Goal: Transaction & Acquisition: Subscribe to service/newsletter

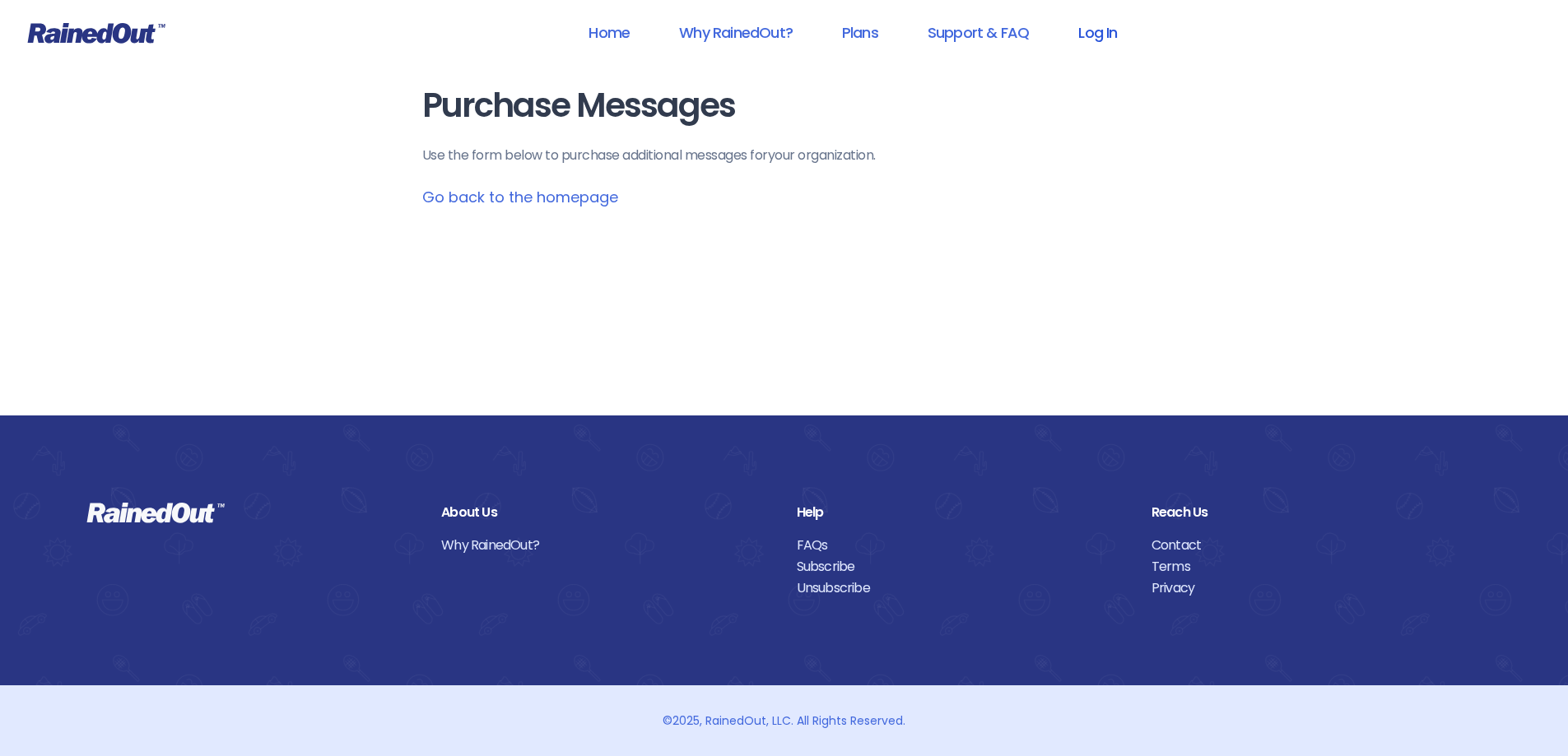
click at [1103, 34] on link "Log In" at bounding box center [1097, 32] width 81 height 37
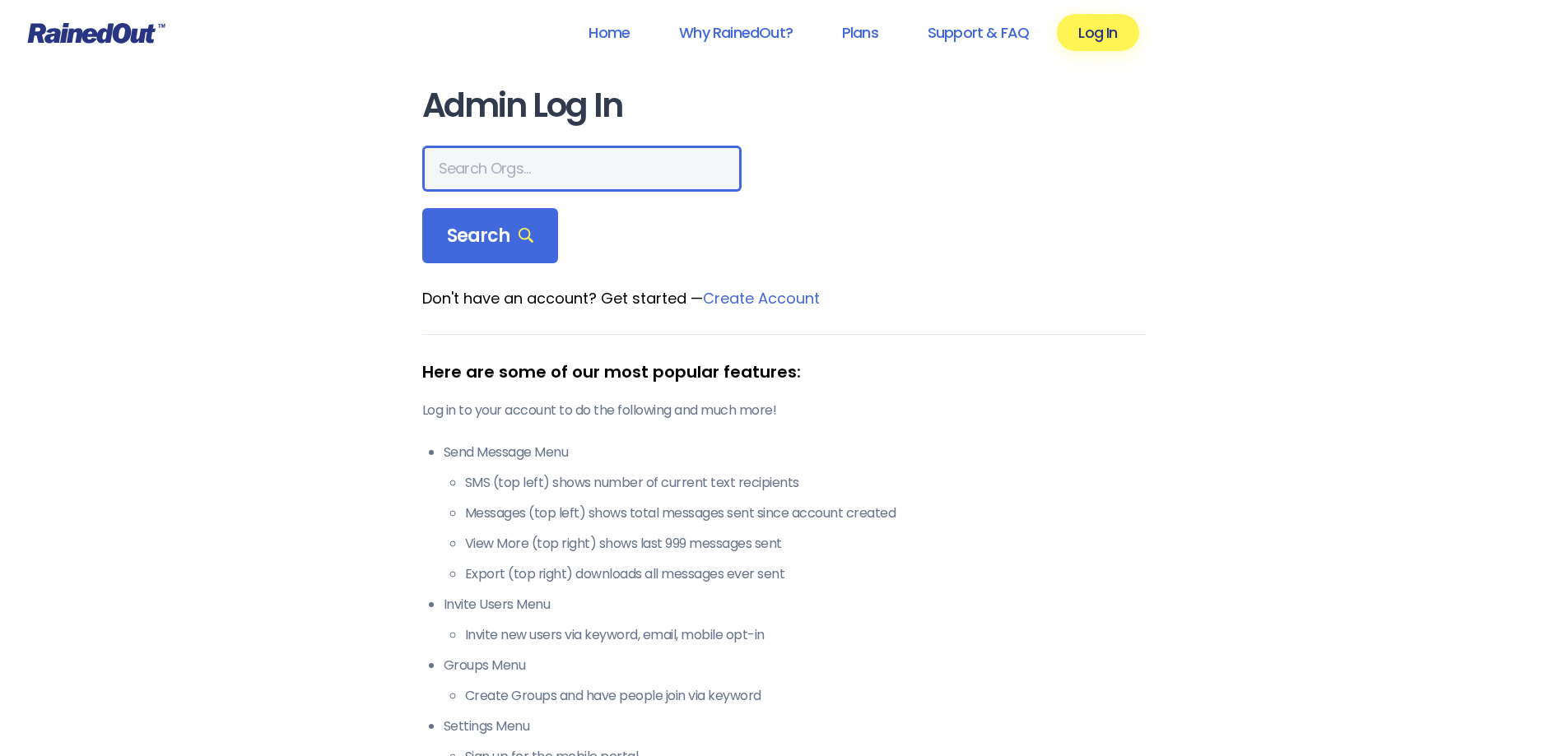
click at [485, 163] on input "text" at bounding box center [582, 168] width 320 height 46
type input "the heights g"
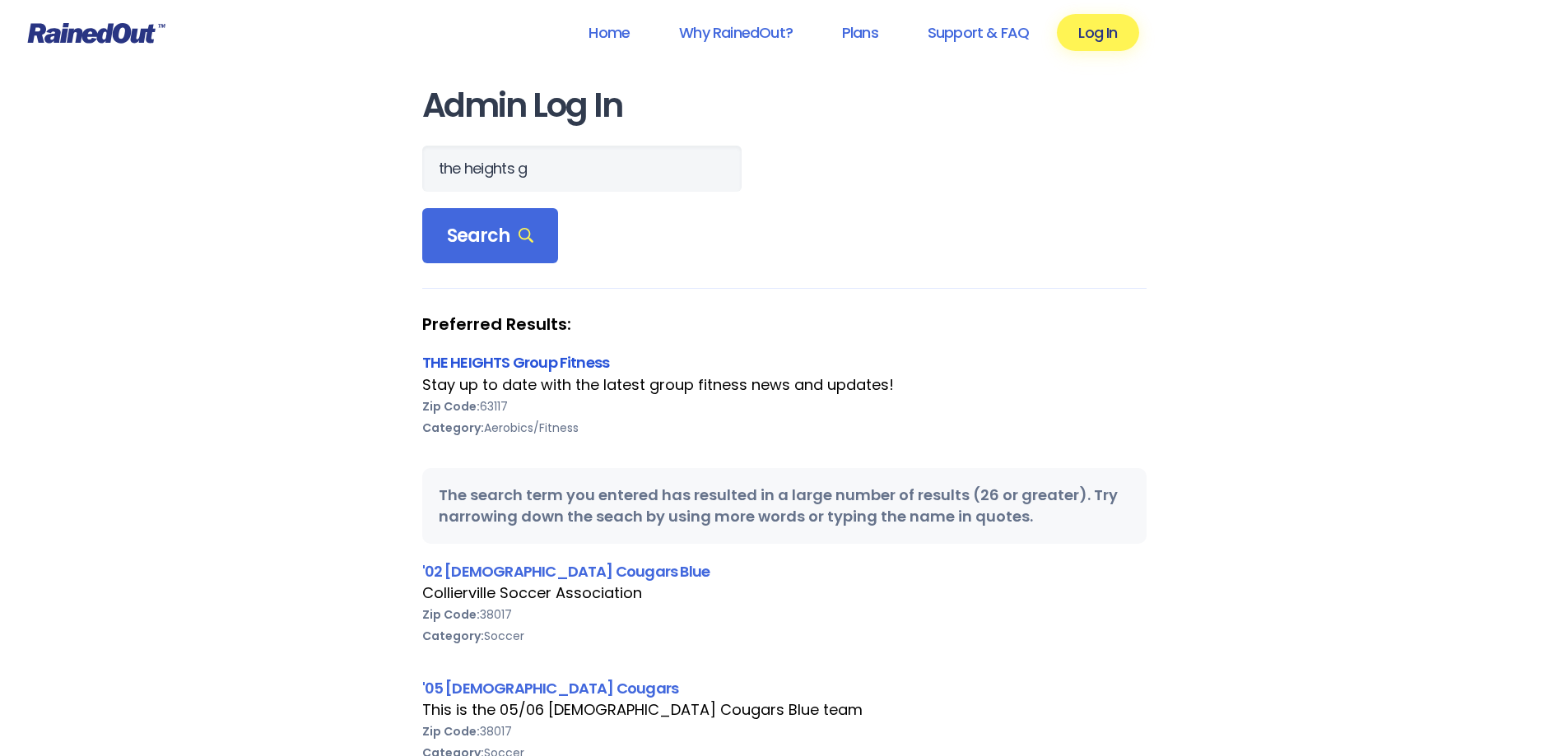
click at [500, 364] on link "THE HEIGHTS Group Fitness" at bounding box center [516, 362] width 188 height 21
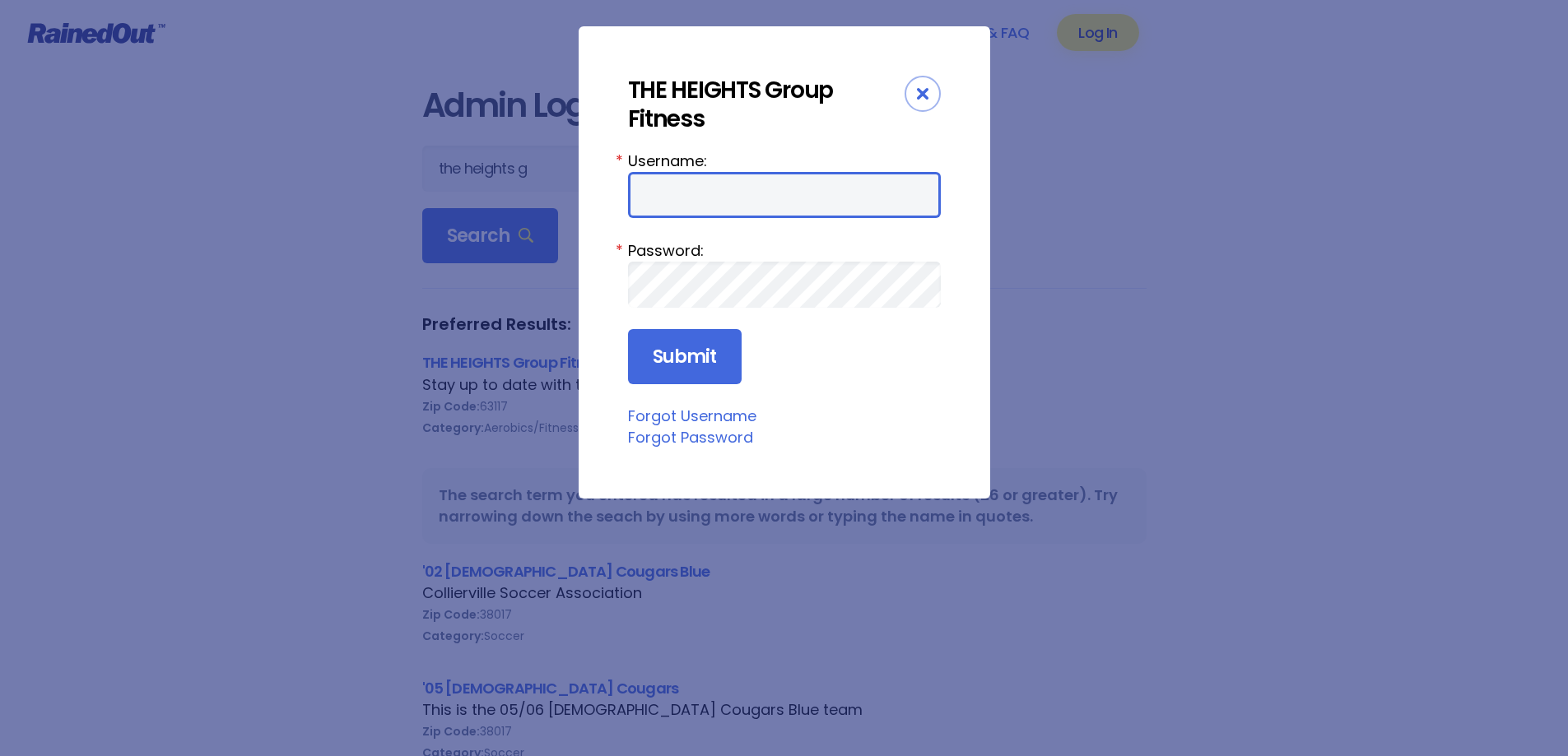
click at [681, 197] on input "Username:" at bounding box center [784, 195] width 313 height 46
click at [914, 94] on div "Close" at bounding box center [923, 94] width 37 height 37
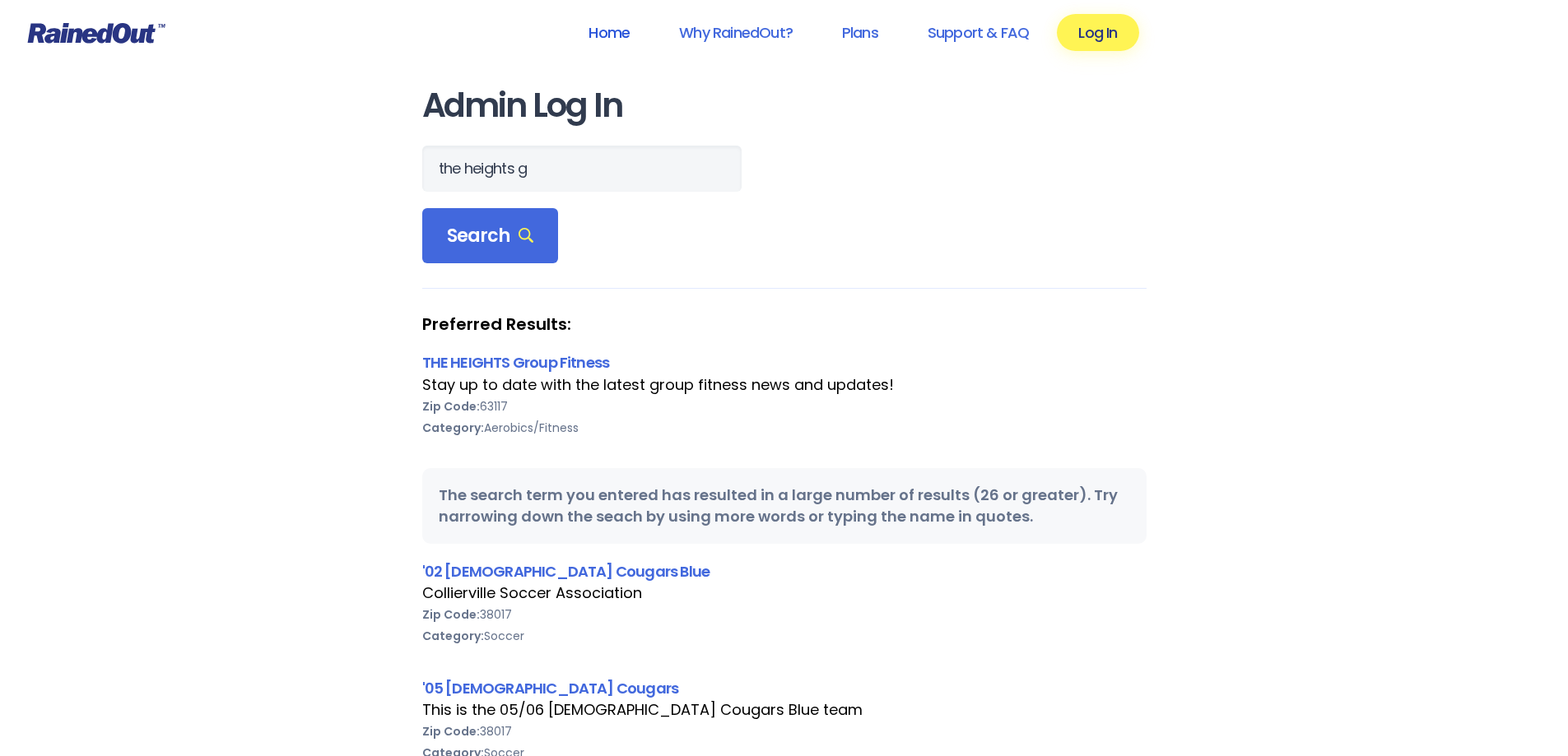
click at [587, 32] on link "Home" at bounding box center [608, 32] width 84 height 37
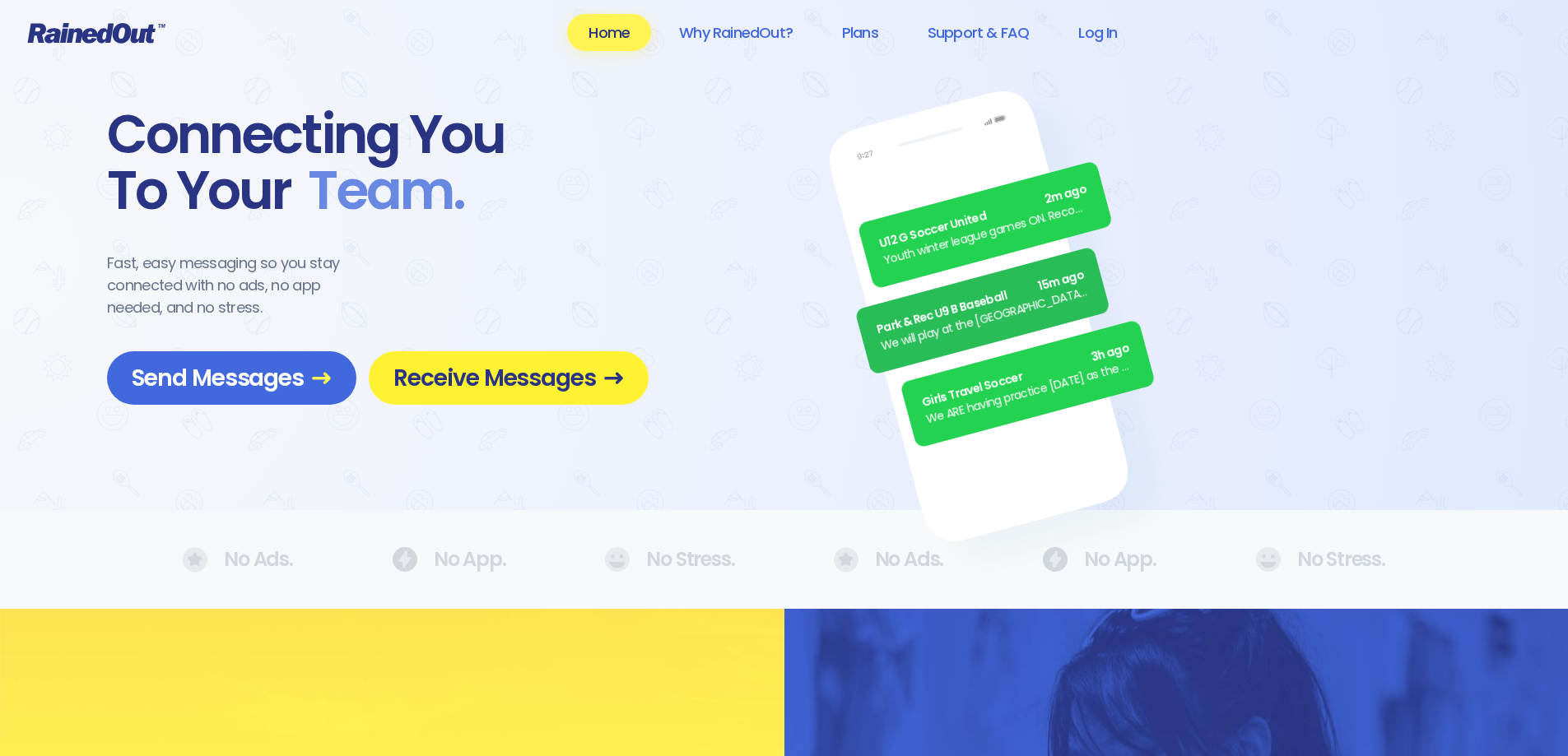
click at [525, 390] on span "Receive Messages" at bounding box center [509, 378] width 231 height 29
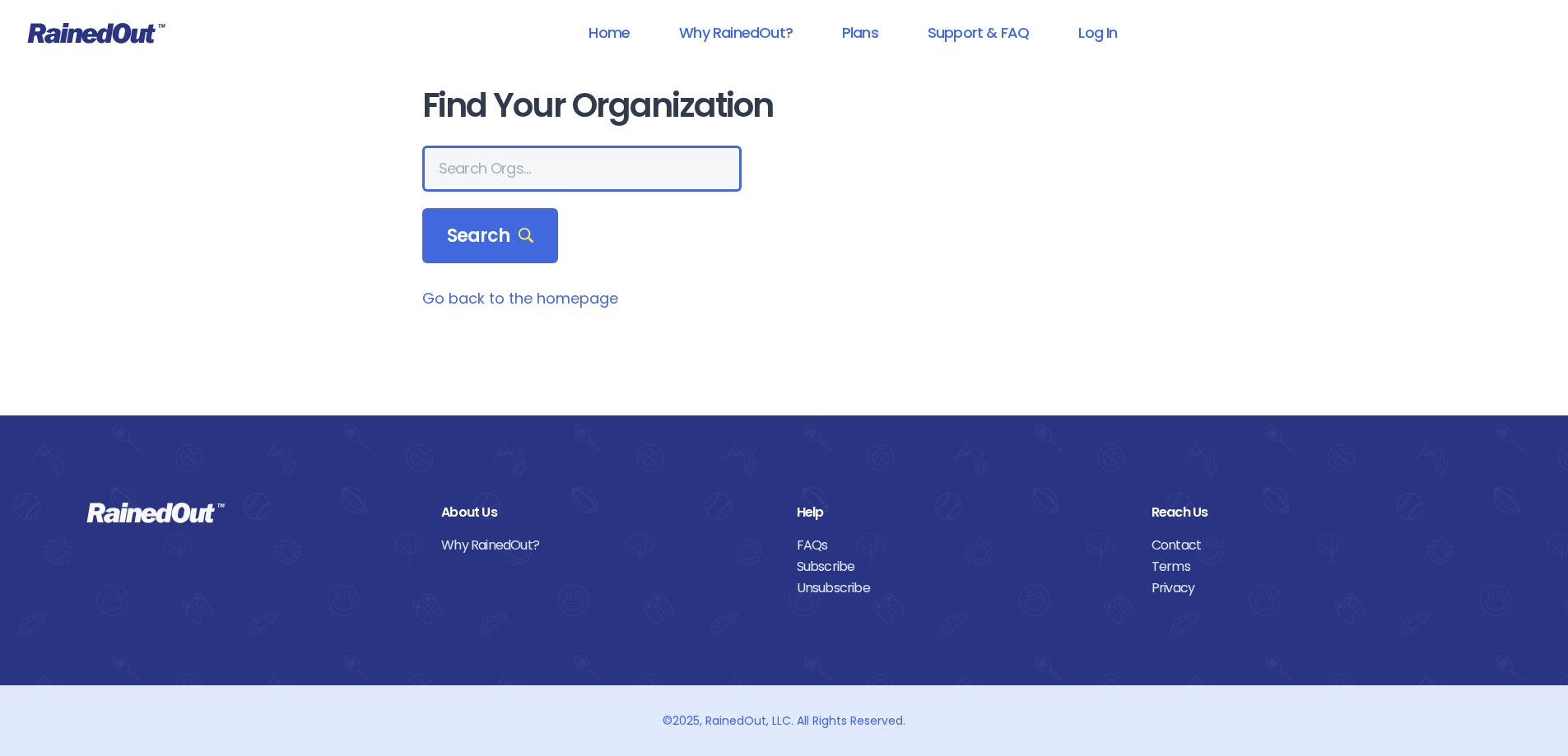
click at [493, 162] on input "text" at bounding box center [582, 168] width 320 height 46
type input "the heights g"
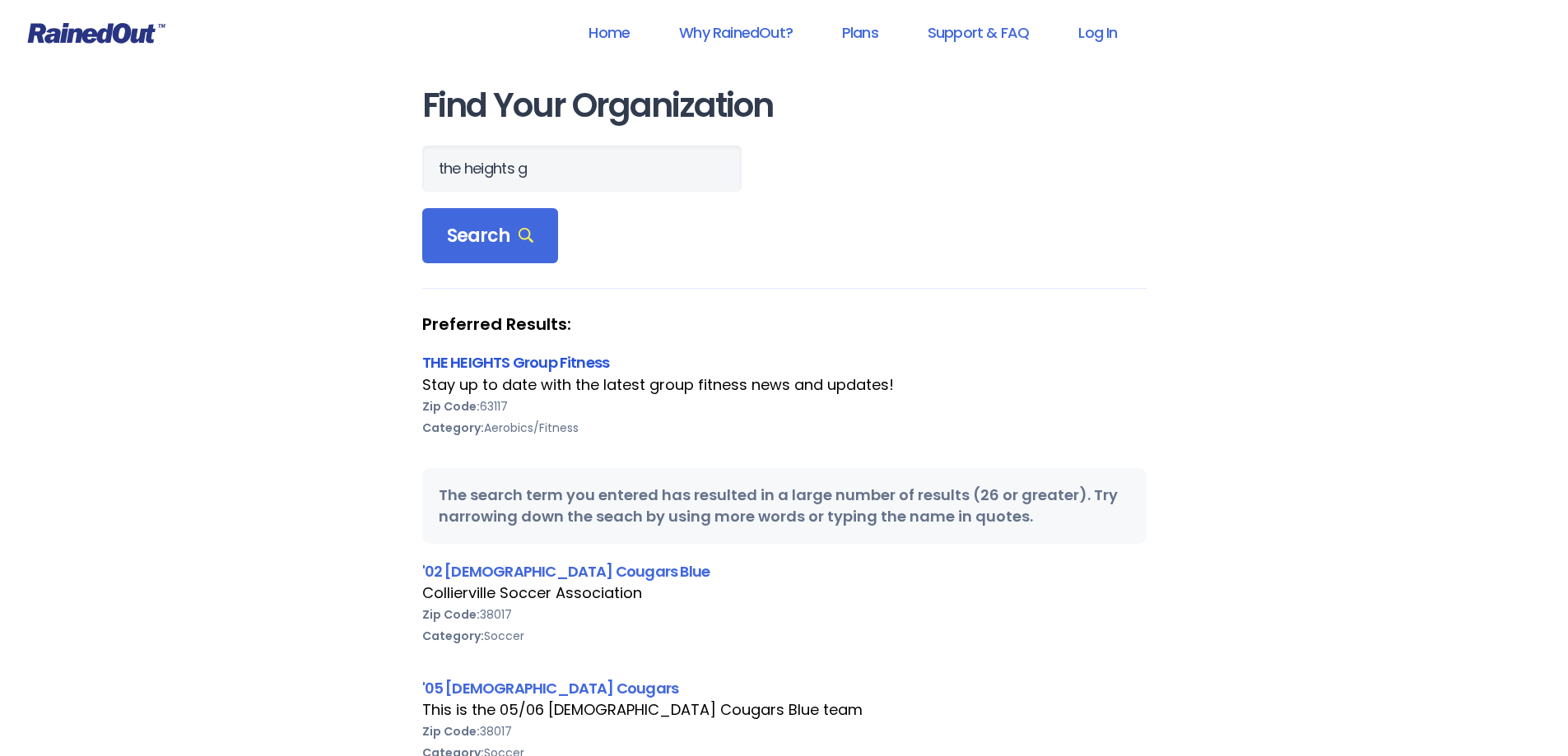
click at [484, 360] on link "THE HEIGHTS Group Fitness" at bounding box center [516, 362] width 188 height 21
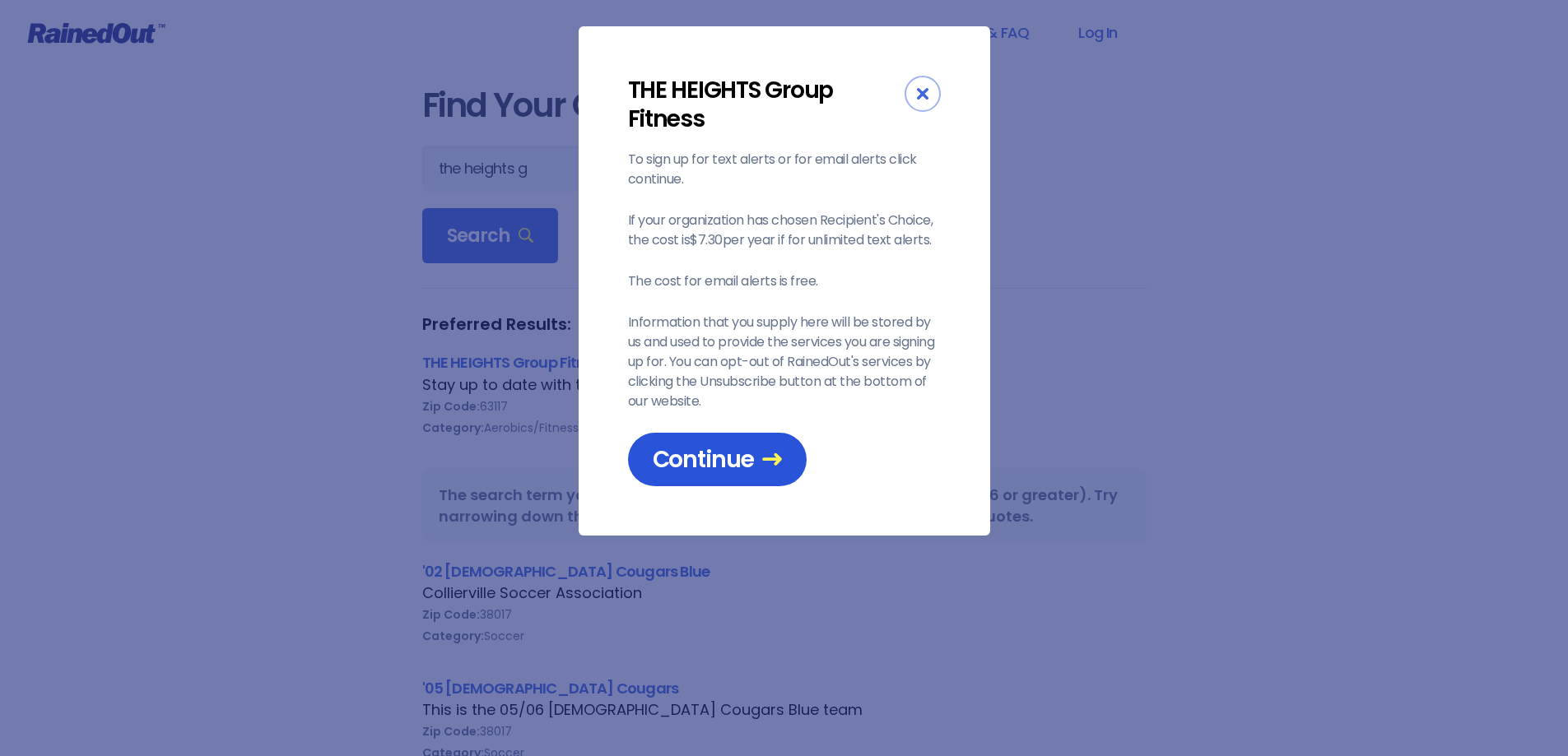
click at [700, 461] on span "Continue" at bounding box center [717, 459] width 129 height 29
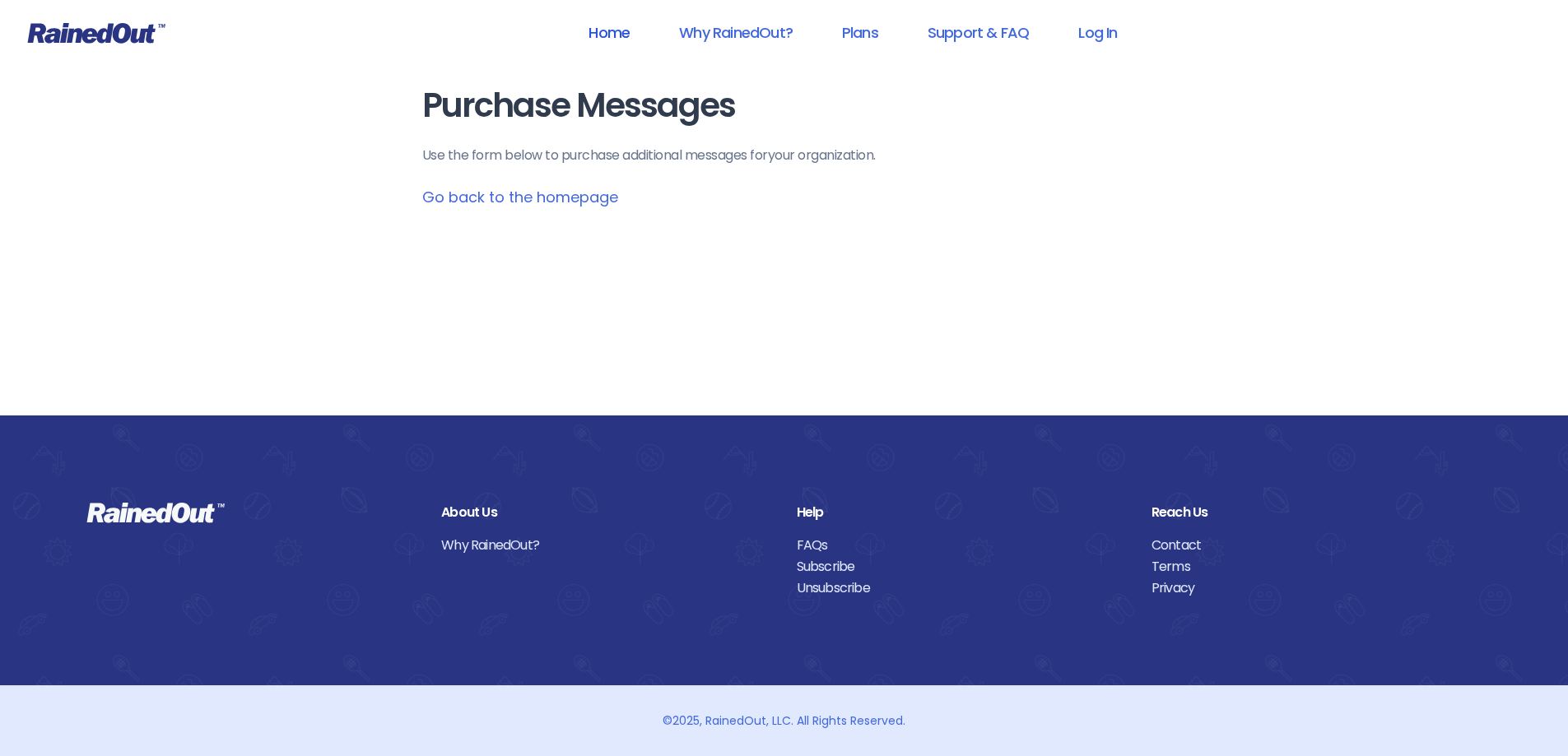
click at [599, 45] on link "Home" at bounding box center [608, 32] width 84 height 37
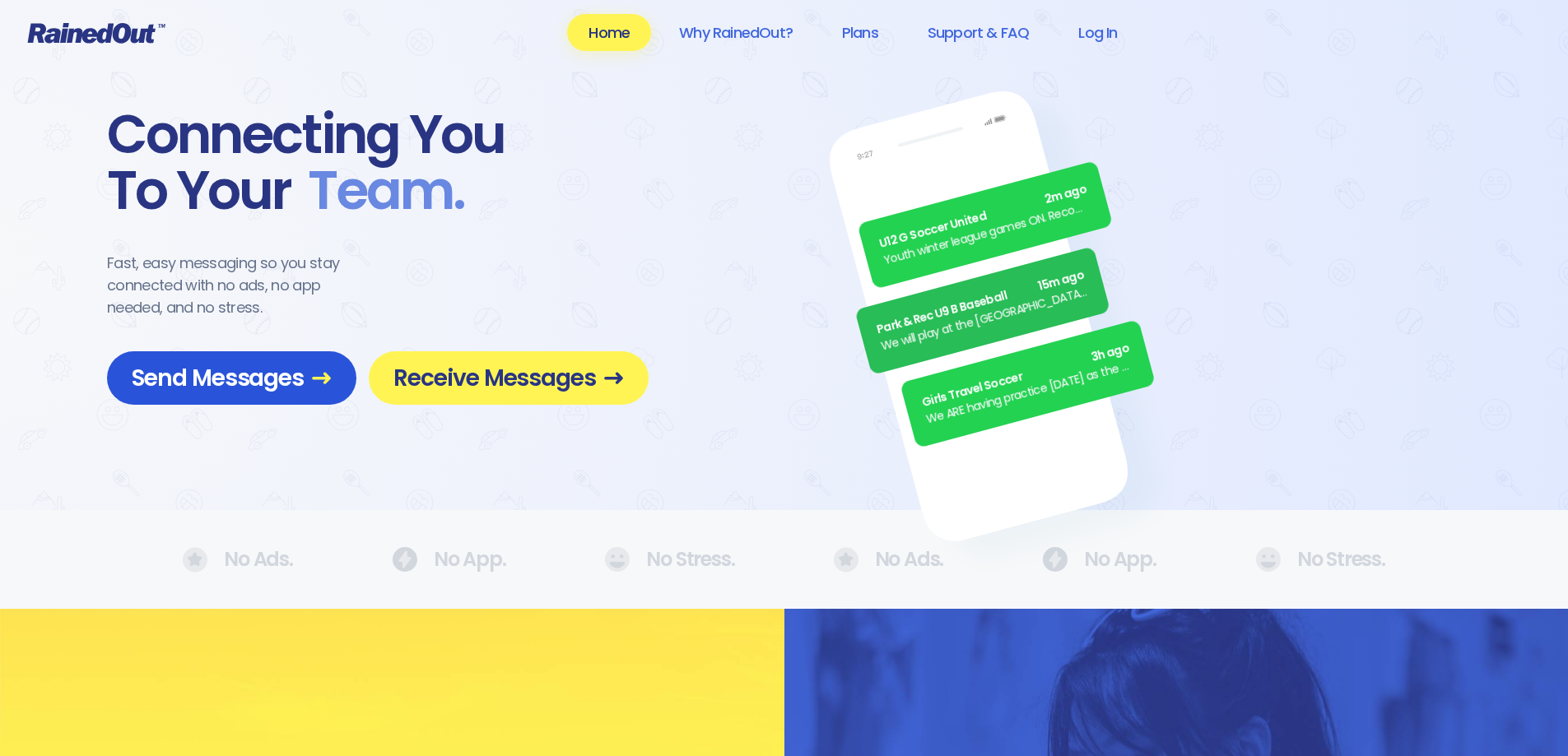
click at [295, 382] on span "Send Messages" at bounding box center [232, 378] width 200 height 29
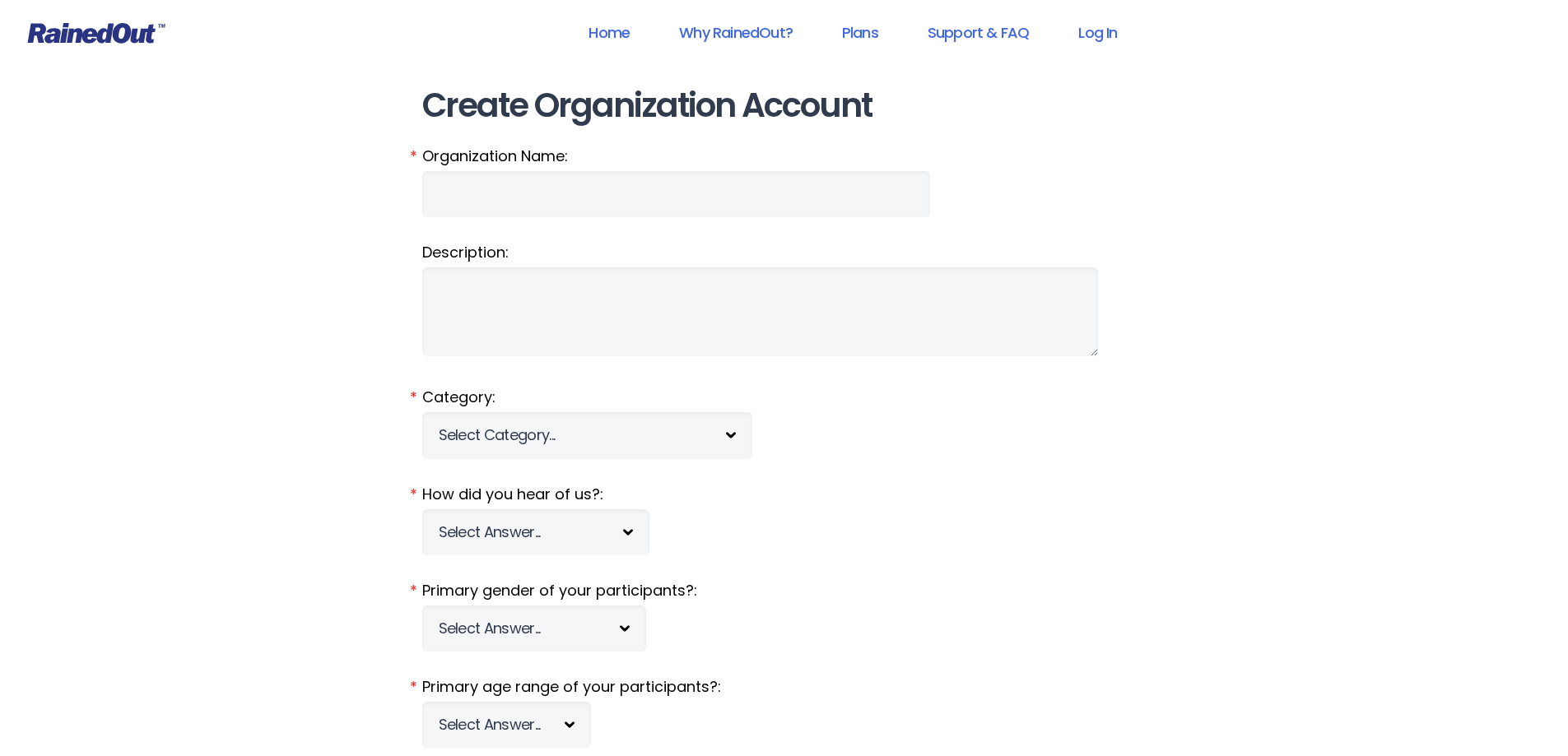
click at [614, 2] on header "Home Why RainedOut? Plans Support & FAQ Log In" at bounding box center [784, 32] width 1568 height 66
click at [597, 43] on link "Home" at bounding box center [608, 32] width 84 height 37
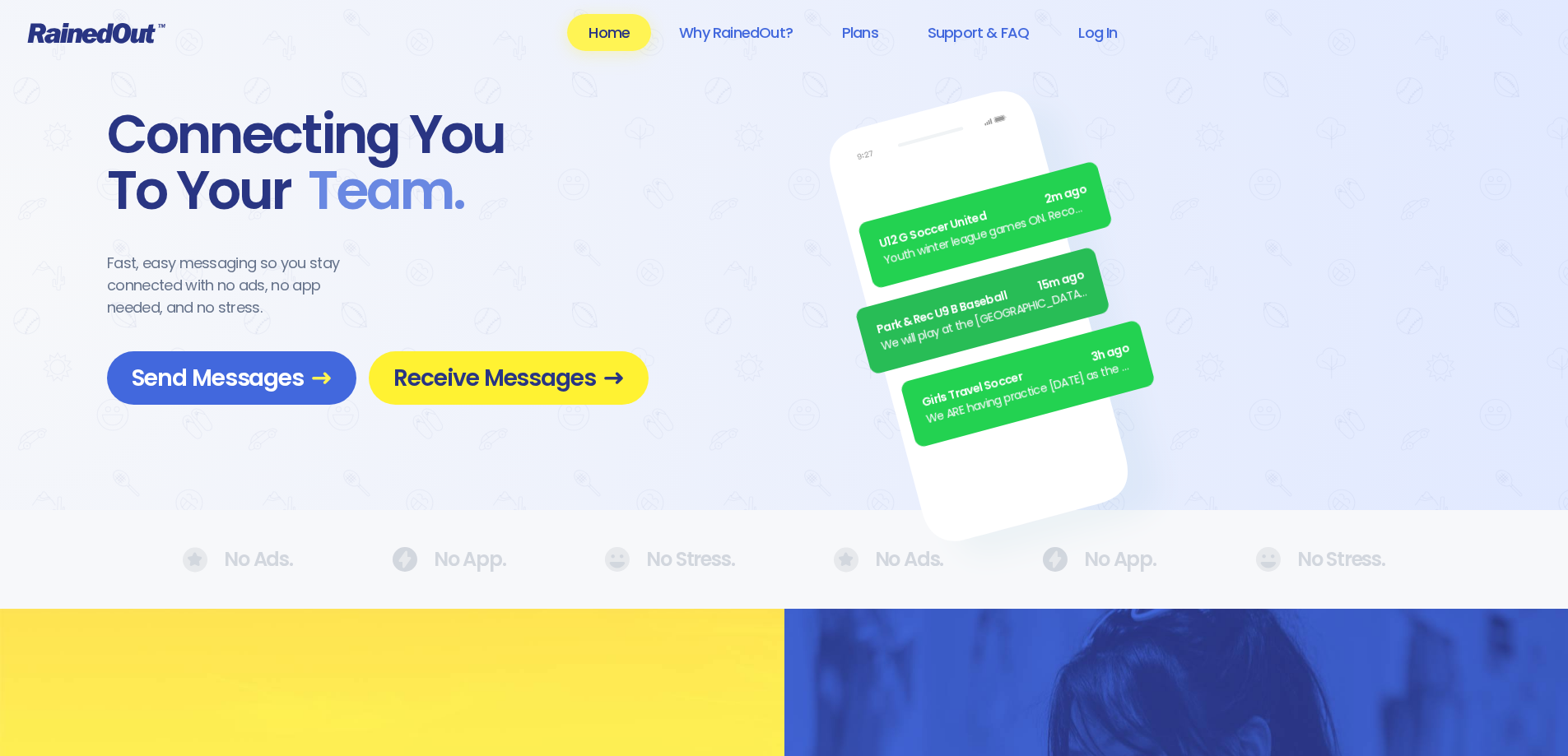
click at [506, 363] on span "Receive Messages" at bounding box center [509, 378] width 231 height 29
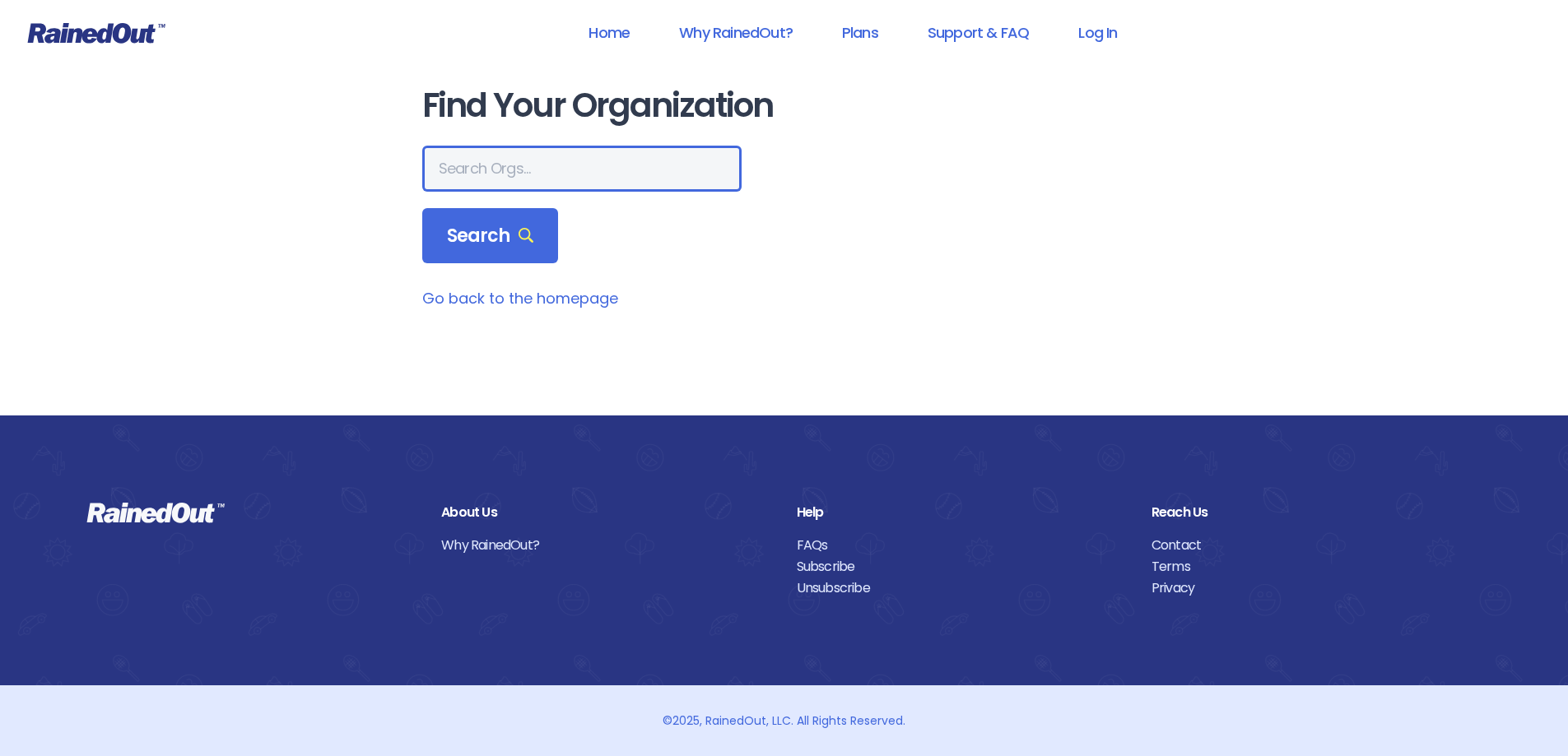
click at [486, 159] on input "text" at bounding box center [582, 168] width 320 height 46
type input "the heights g"
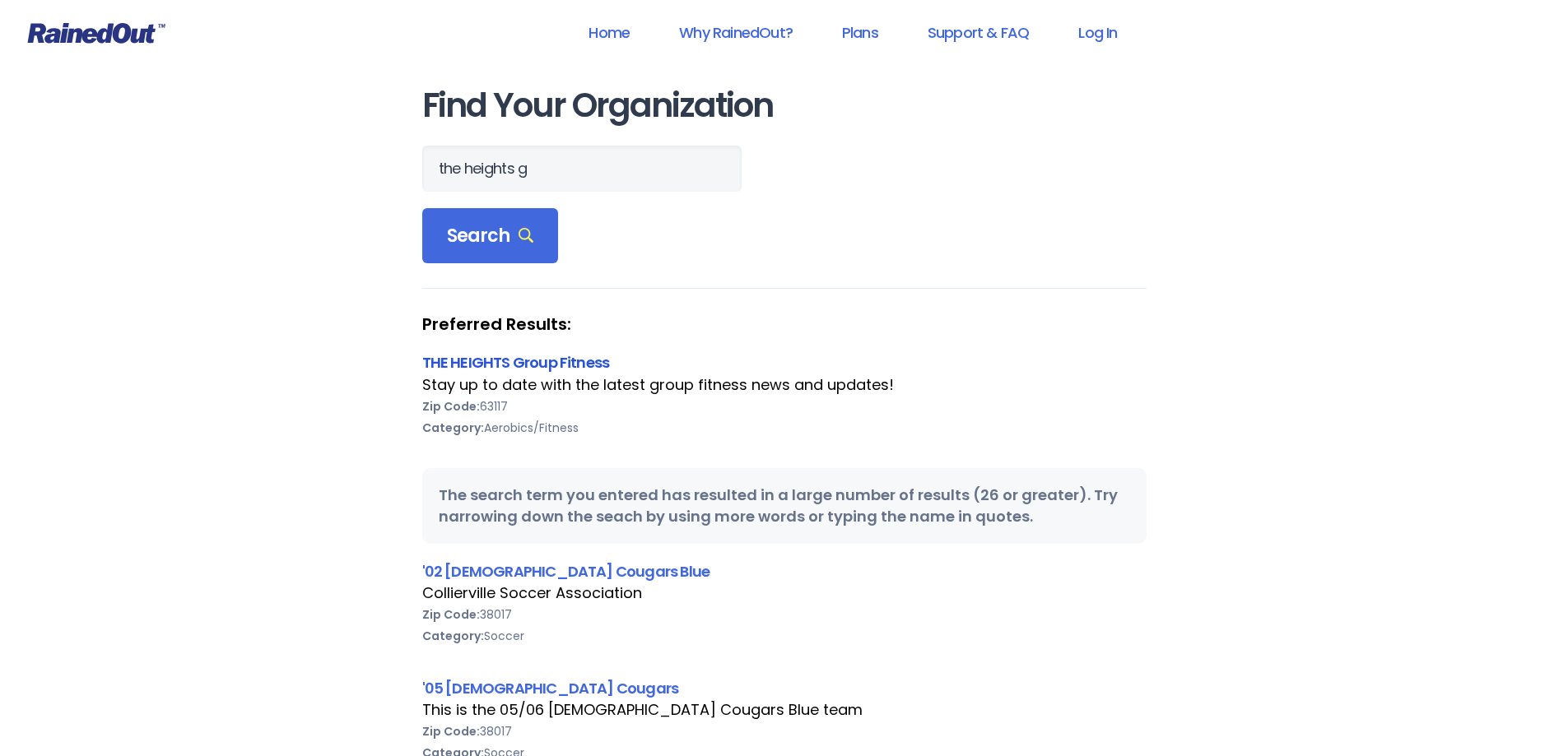
click at [509, 364] on link "THE HEIGHTS Group Fitness" at bounding box center [516, 362] width 188 height 21
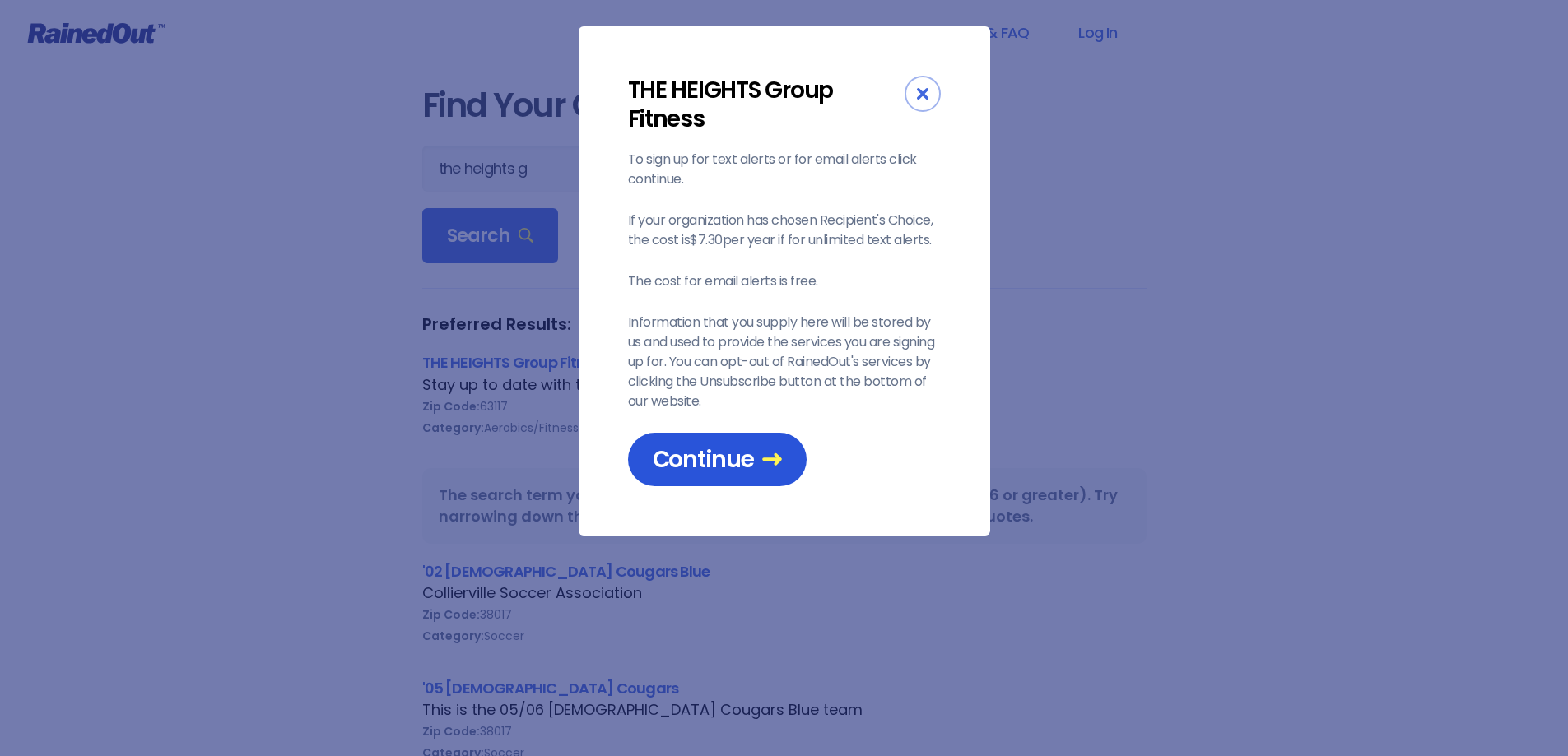
click at [707, 467] on span "Continue" at bounding box center [717, 459] width 129 height 29
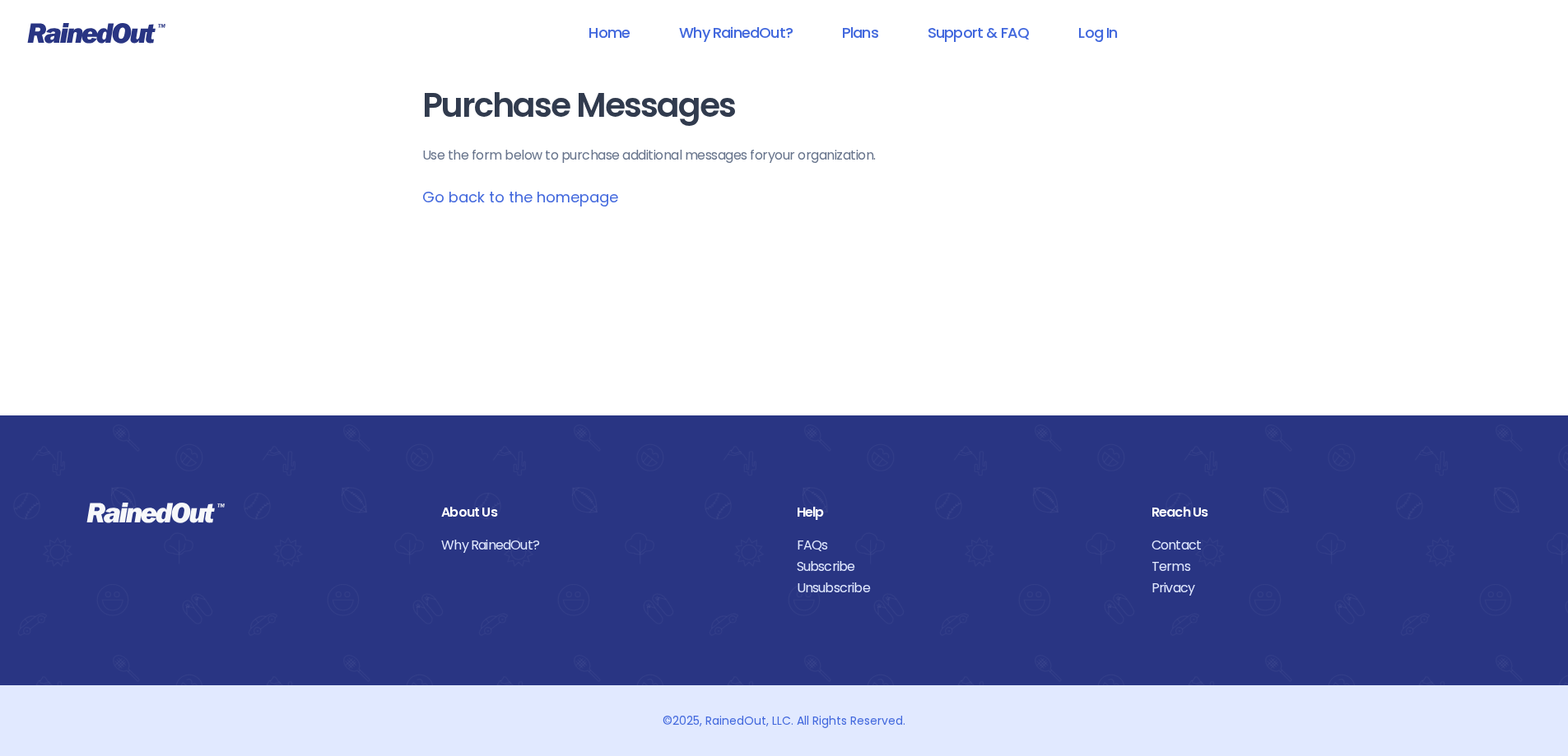
click at [517, 199] on link "Go back to the homepage" at bounding box center [520, 197] width 196 height 21
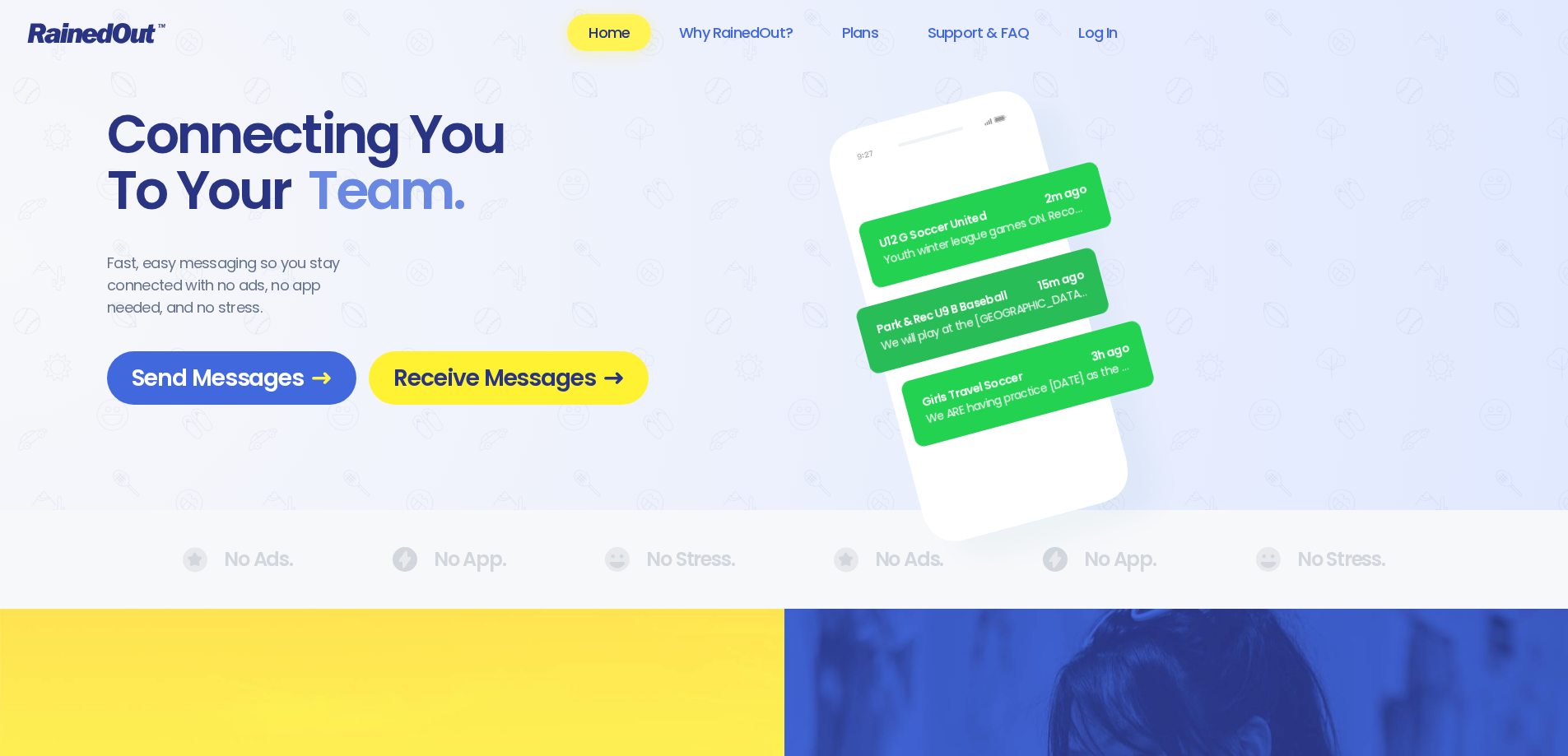
click at [449, 366] on span "Receive Messages" at bounding box center [509, 378] width 231 height 29
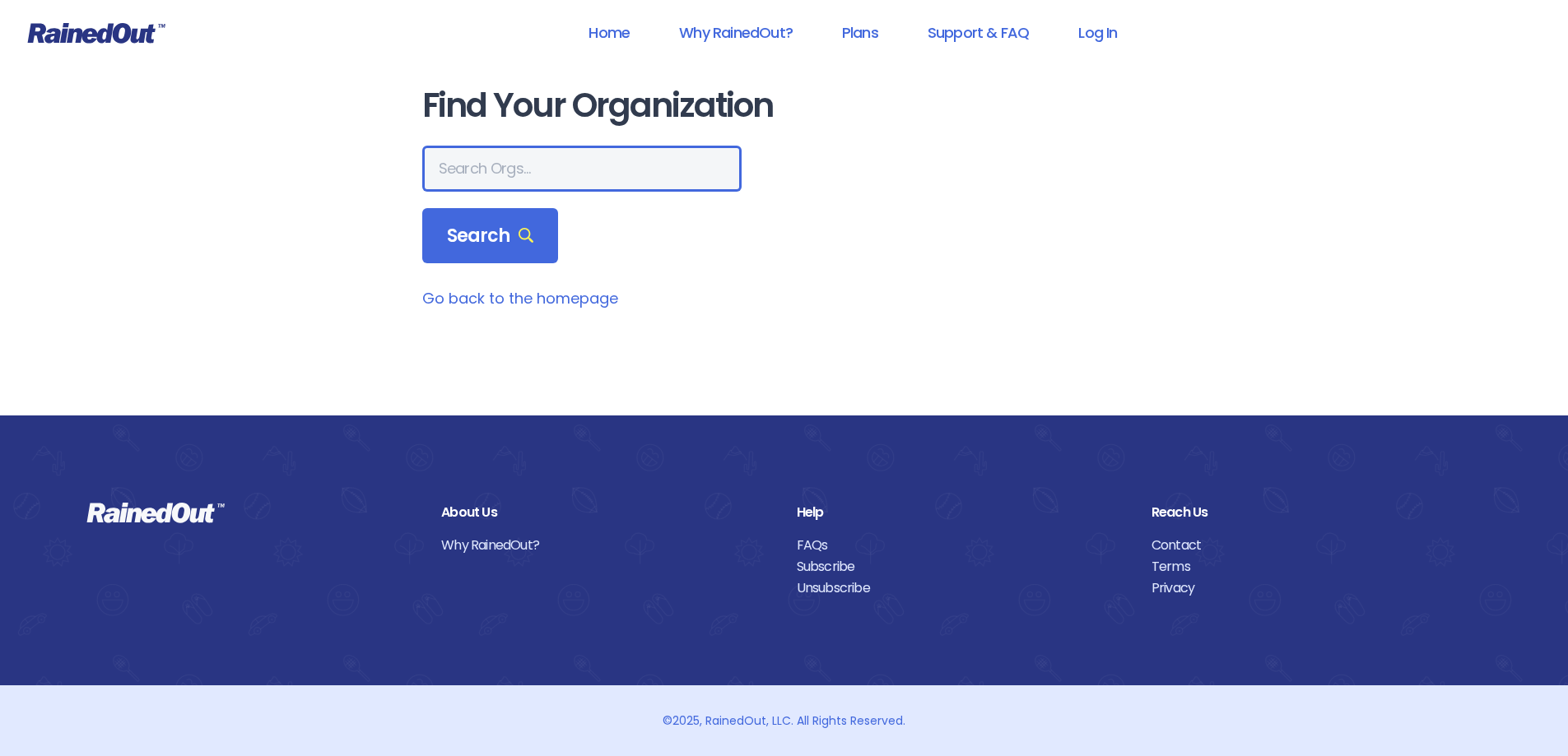
click at [478, 165] on input "text" at bounding box center [582, 168] width 320 height 46
type input "the heights g"
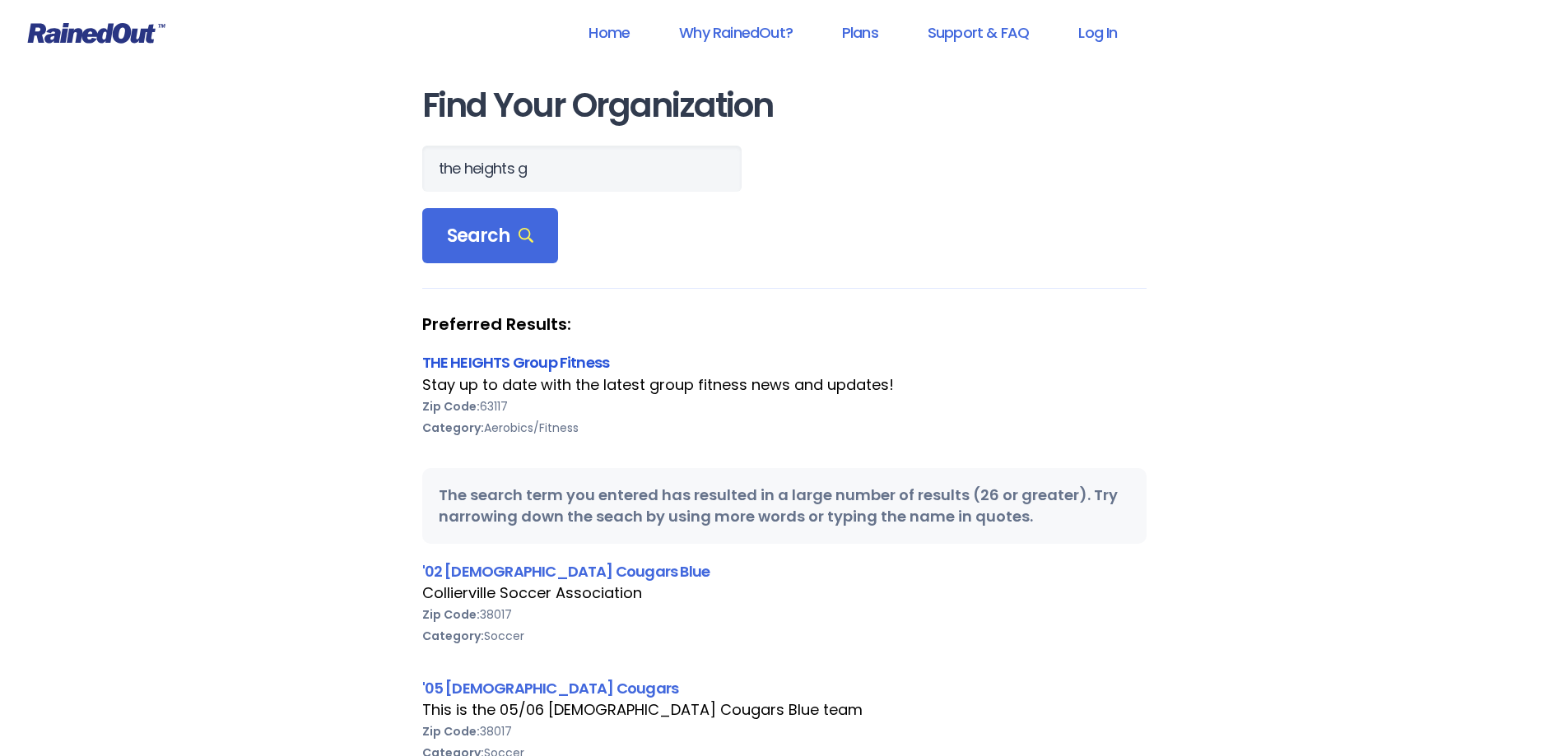
click at [497, 364] on link "THE HEIGHTS Group Fitness" at bounding box center [516, 362] width 188 height 21
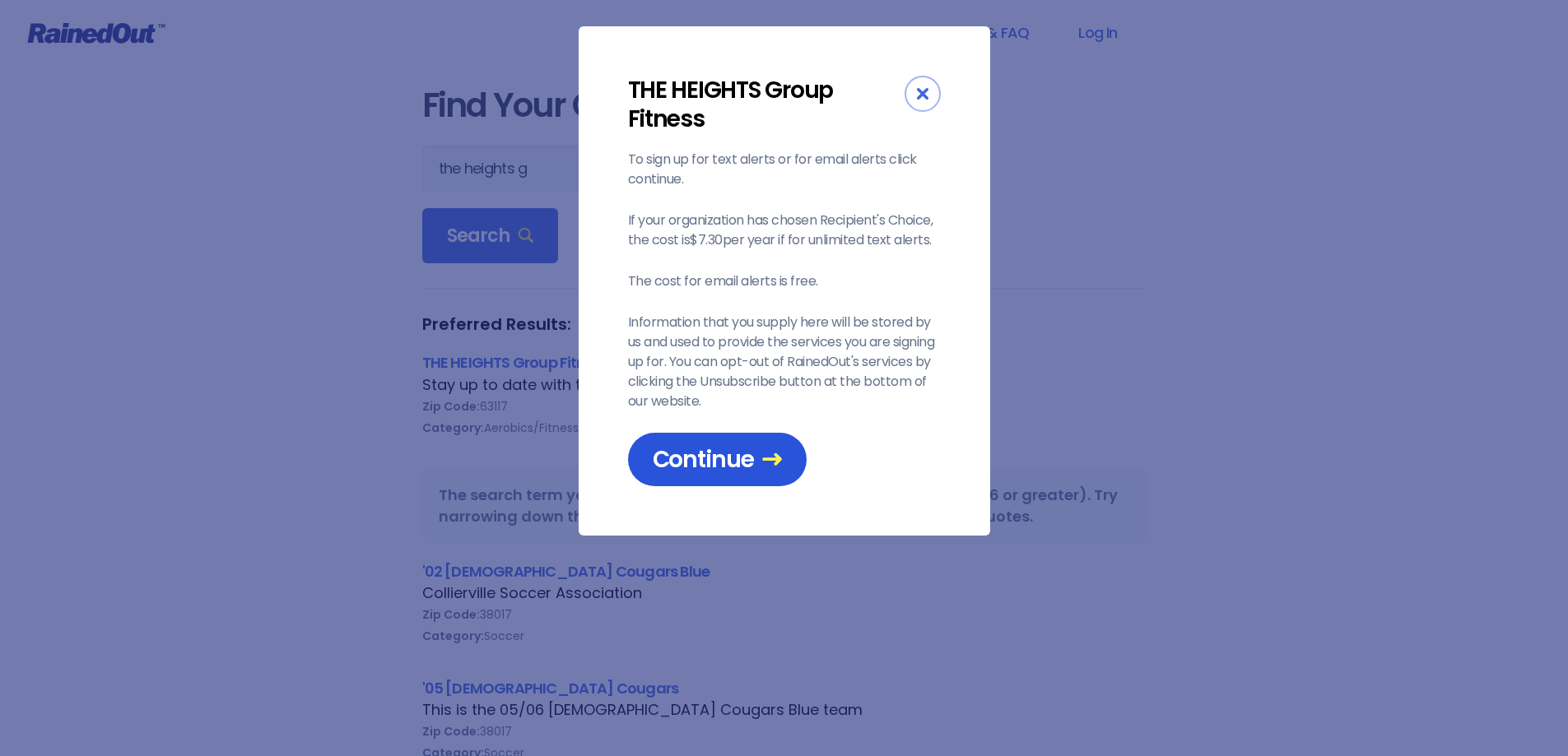
click at [659, 451] on span "Continue" at bounding box center [717, 459] width 129 height 29
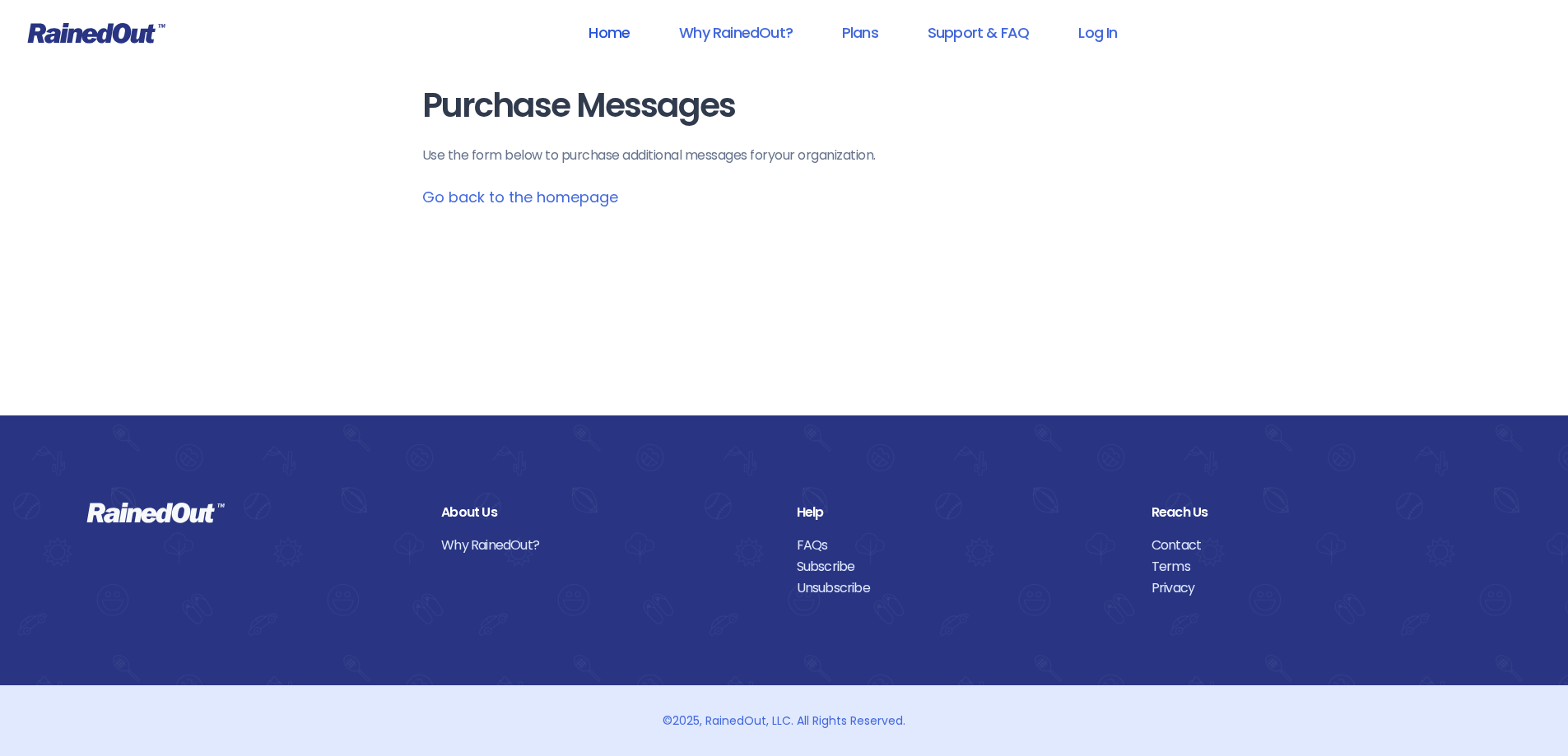
click at [599, 25] on link "Home" at bounding box center [608, 32] width 84 height 37
